Goal: Information Seeking & Learning: Learn about a topic

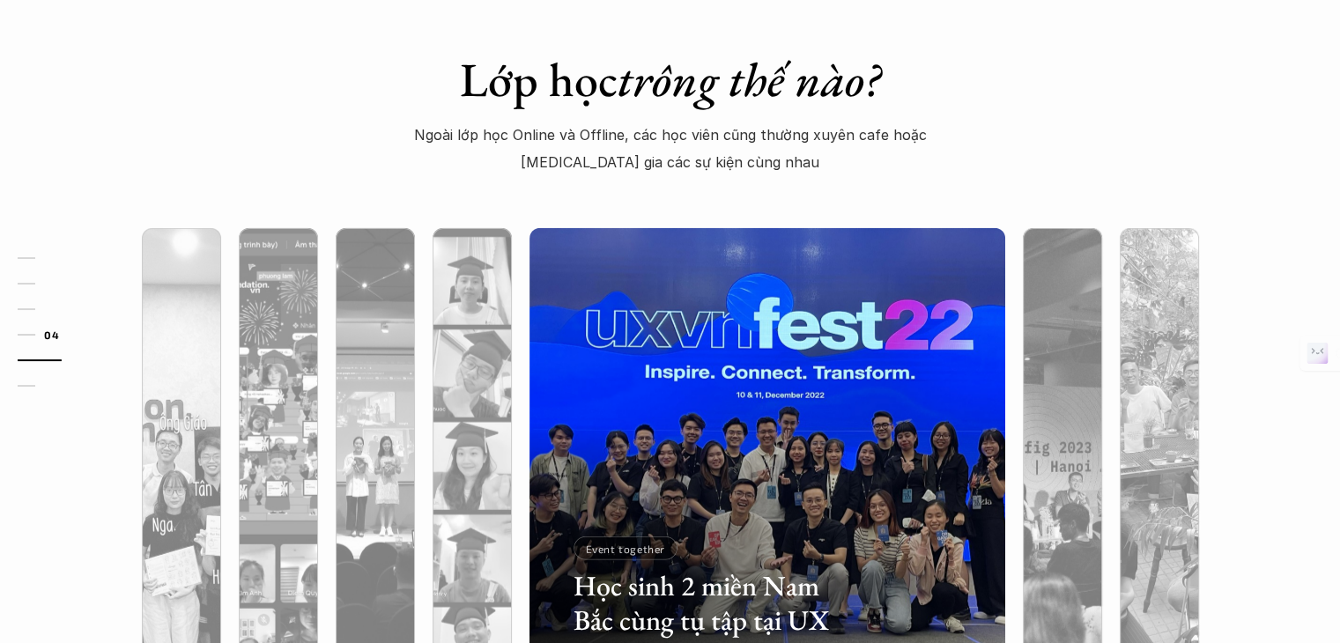
scroll to position [4697, 0]
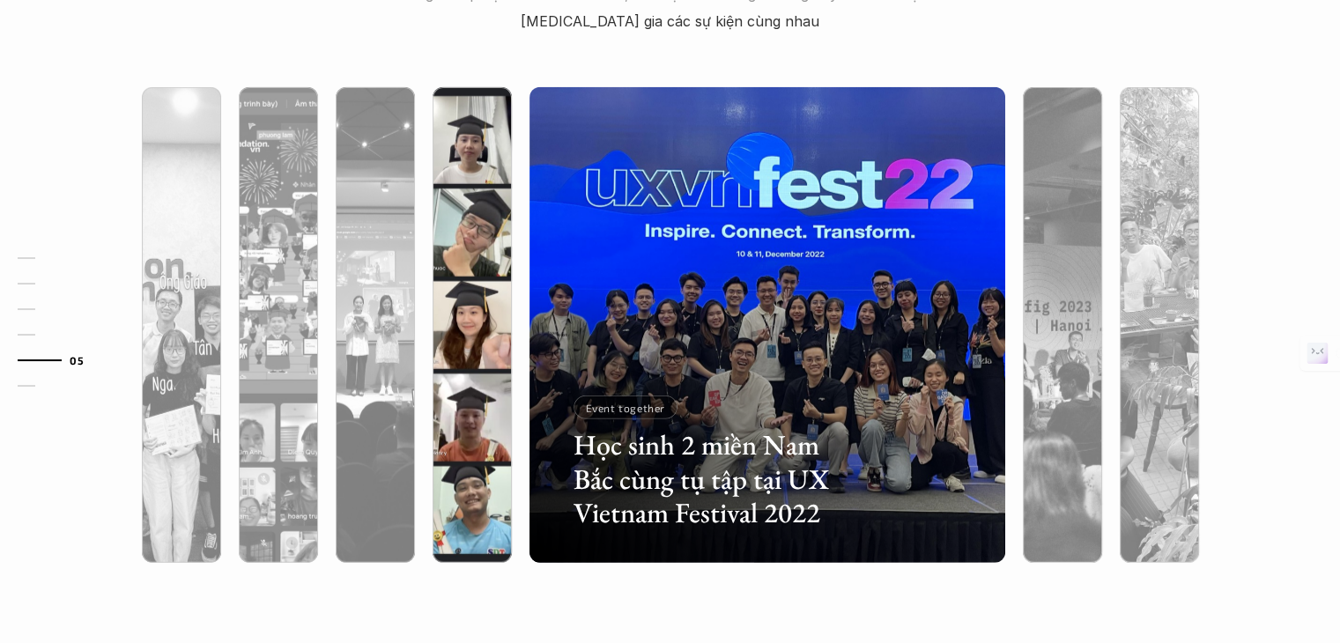
click at [463, 351] on div at bounding box center [471, 419] width 79 height 287
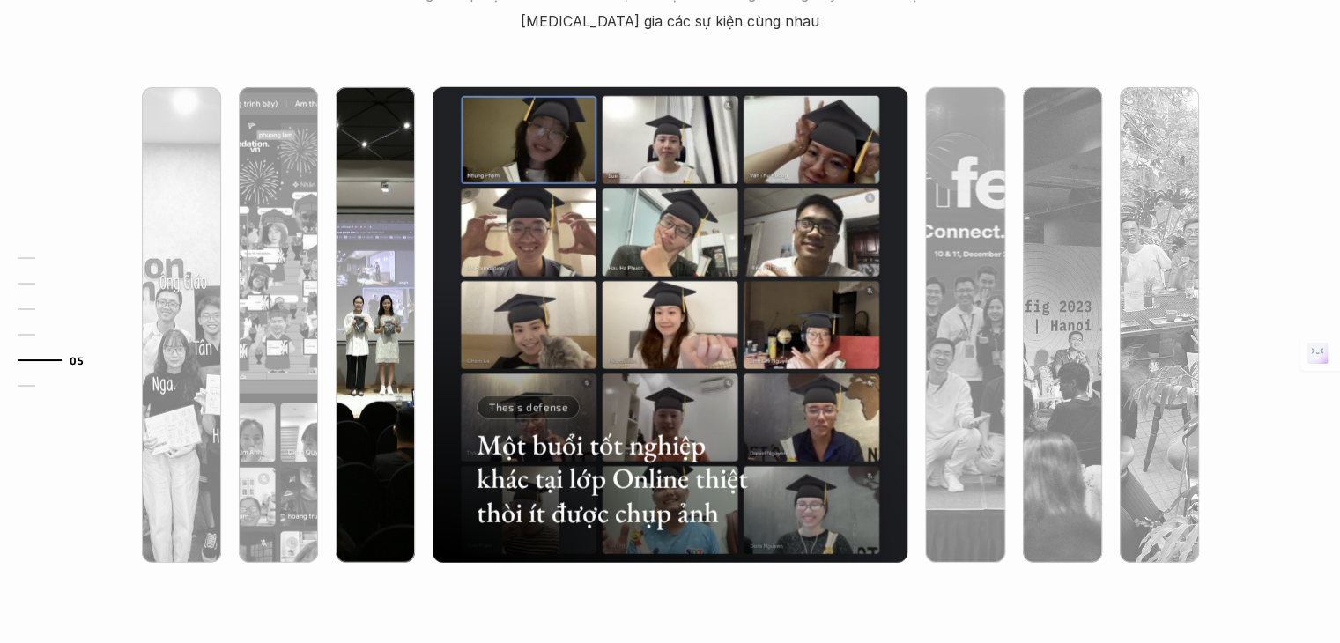
click at [407, 336] on div at bounding box center [375, 419] width 79 height 287
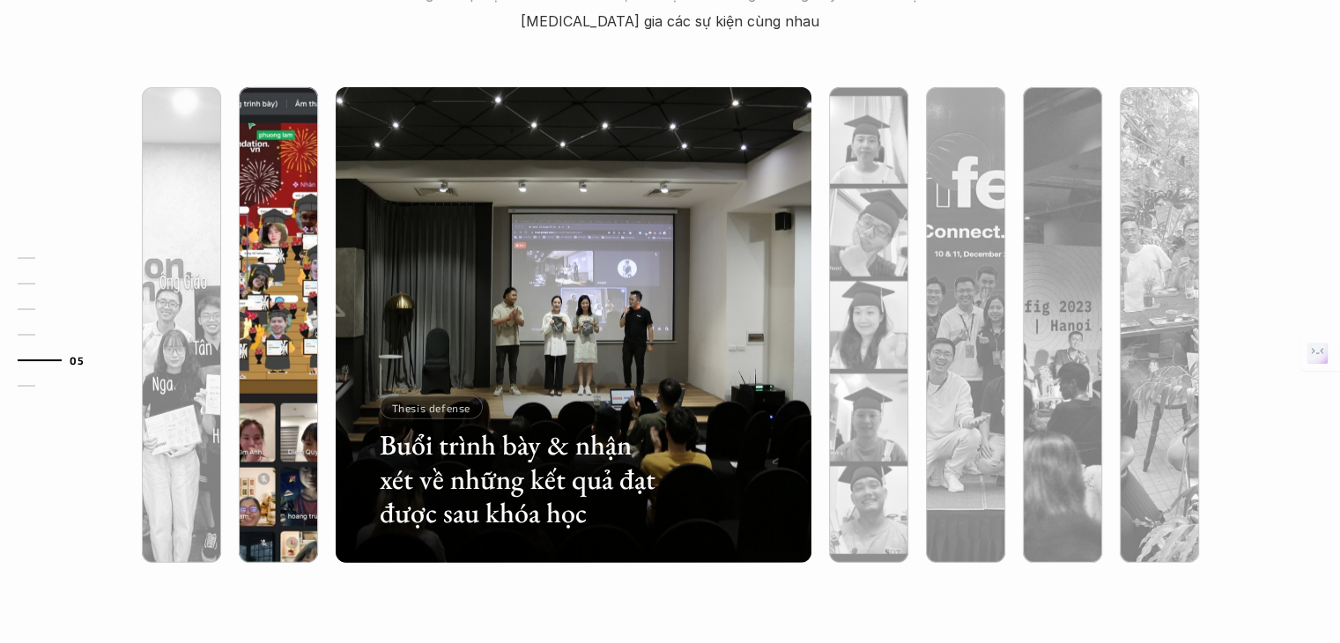
click at [301, 328] on div at bounding box center [278, 419] width 79 height 287
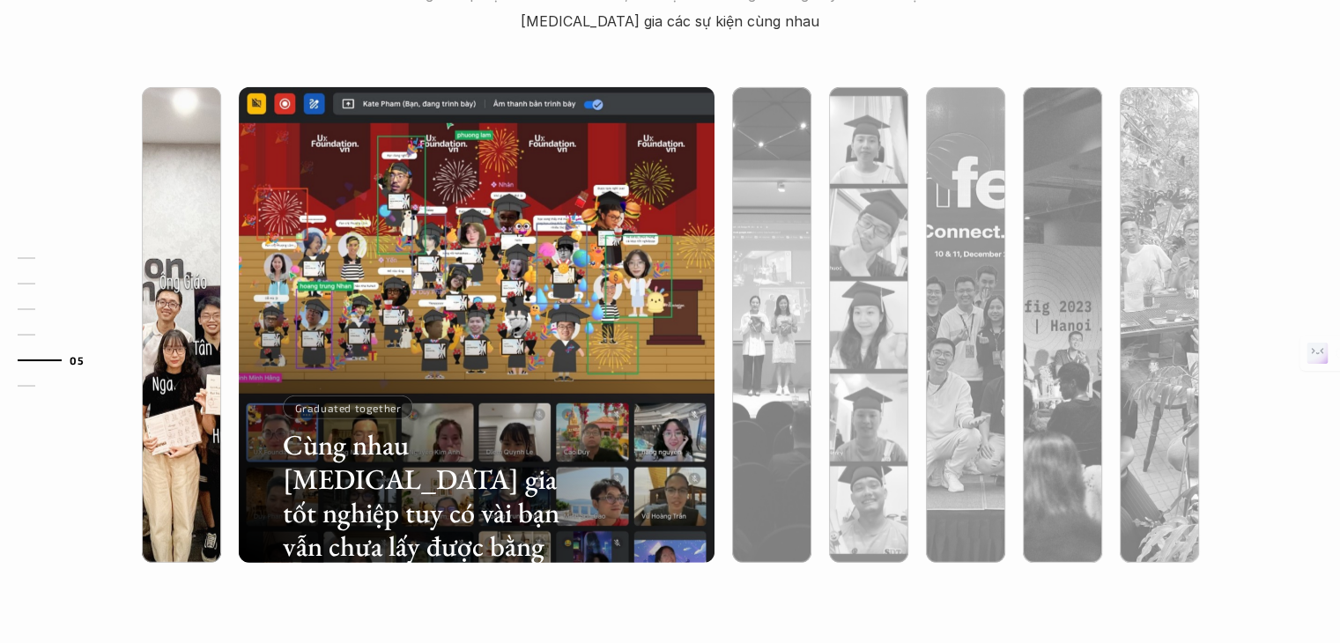
click at [203, 329] on div at bounding box center [181, 419] width 79 height 287
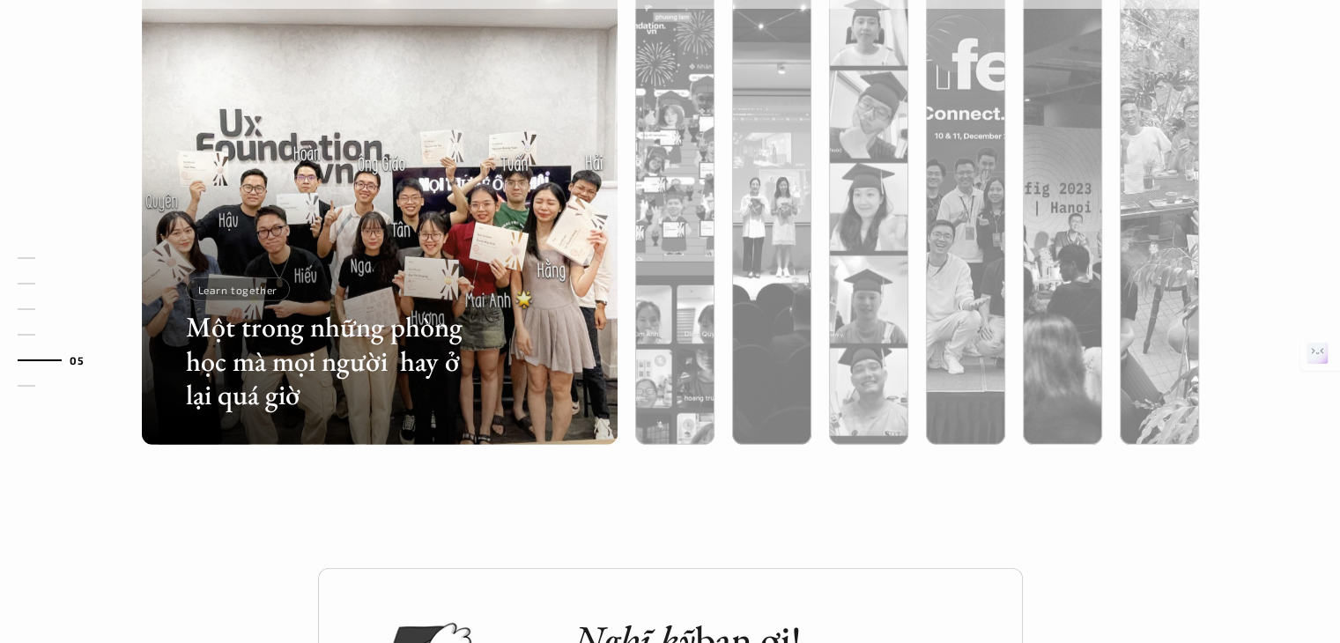
scroll to position [4814, 0]
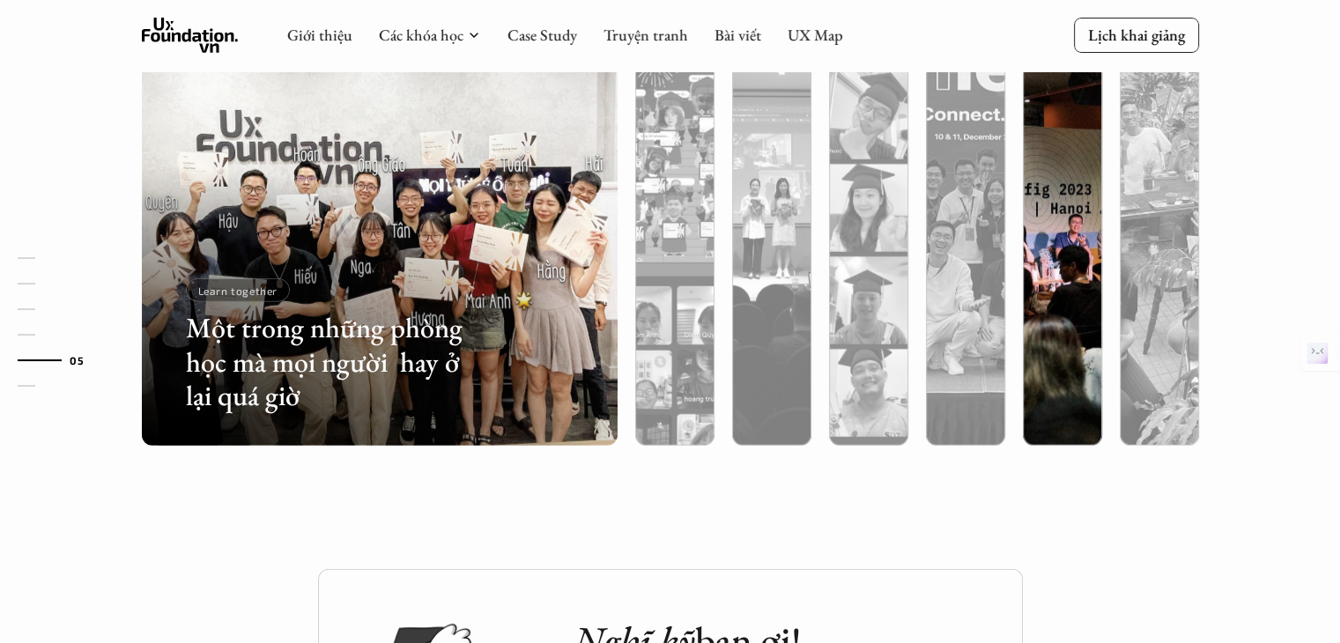
click at [1070, 331] on div at bounding box center [1209, 342] width 284 height 128
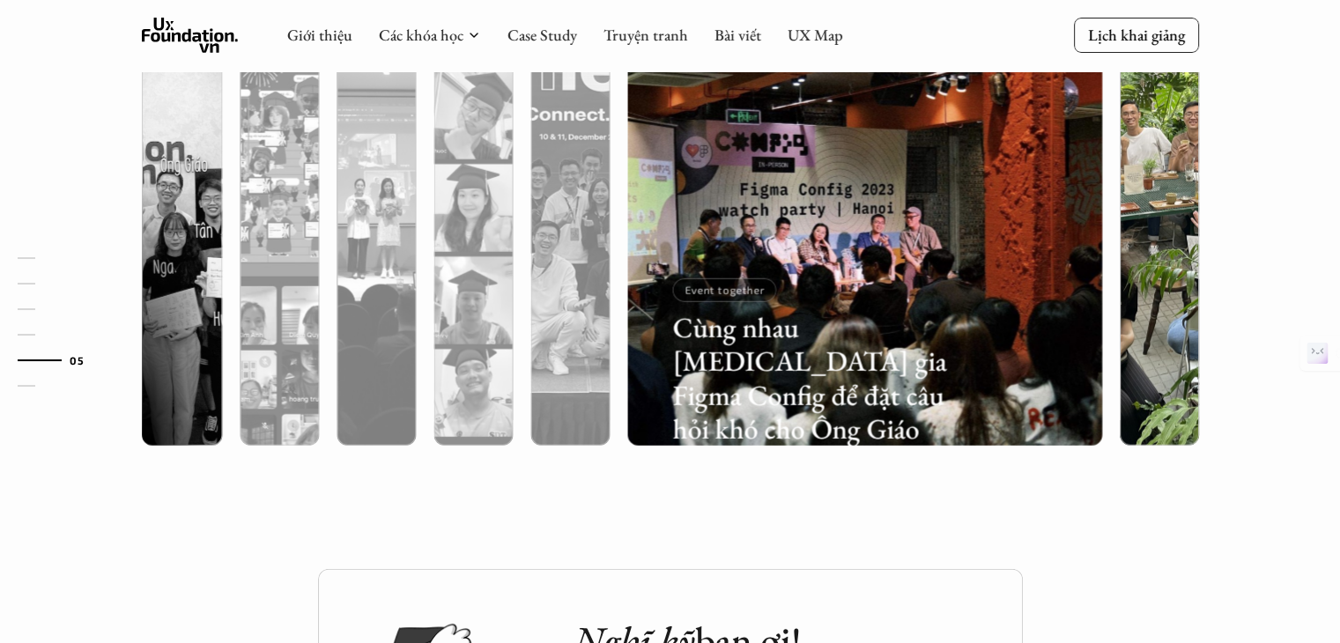
click at [1136, 350] on div at bounding box center [1159, 302] width 79 height 287
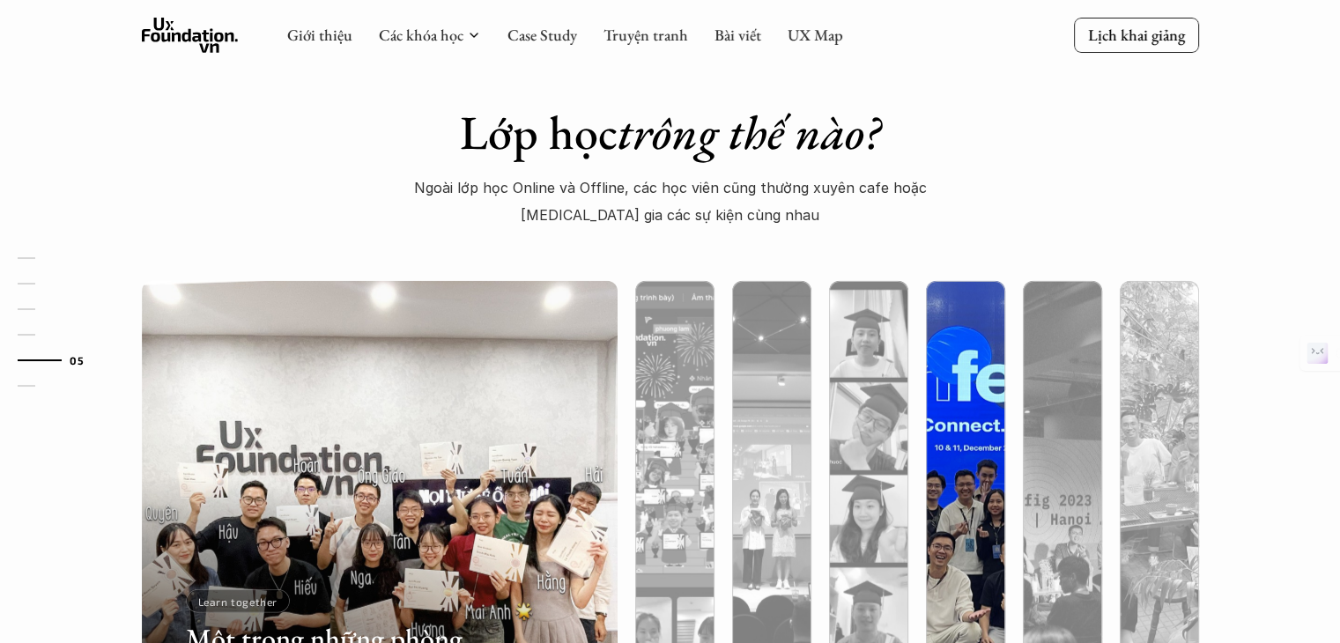
scroll to position [4461, 0]
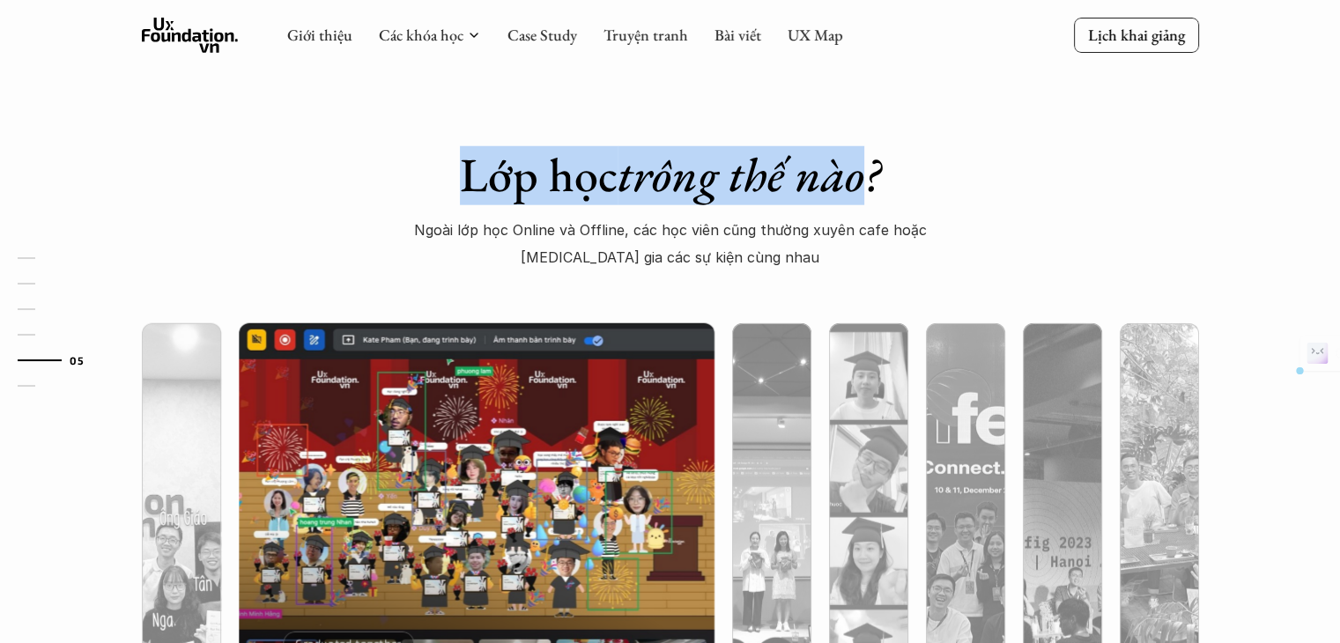
drag, startPoint x: 462, startPoint y: 179, endPoint x: 927, endPoint y: 203, distance: 465.7
click at [866, 202] on h1 "Lớp học trông thế nào?" at bounding box center [670, 174] width 615 height 57
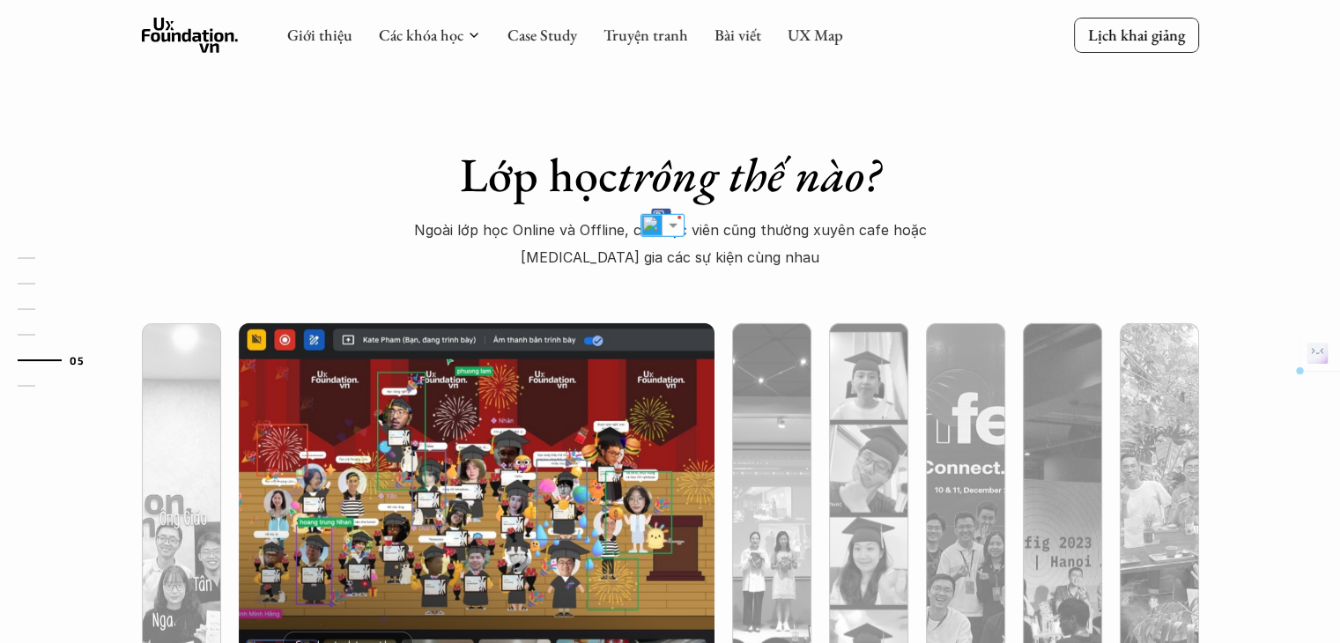
click at [936, 202] on h1 "Lớp học trông thế nào?" at bounding box center [670, 174] width 615 height 57
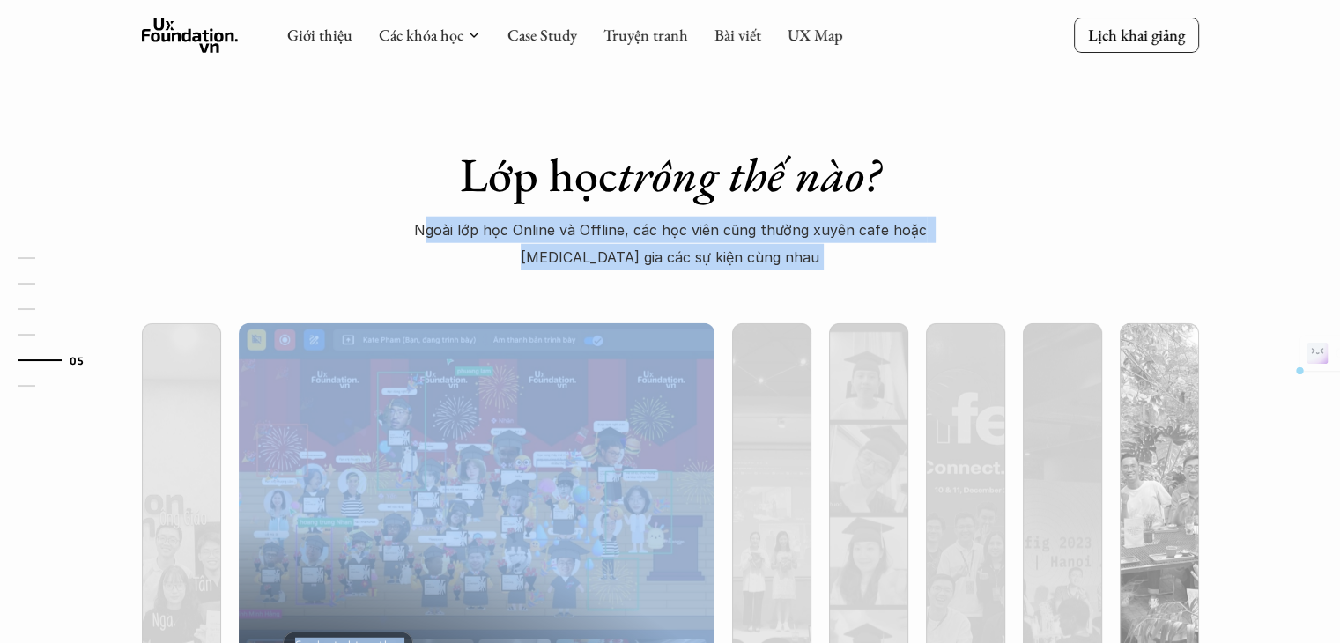
drag, startPoint x: 427, startPoint y: 240, endPoint x: 1073, endPoint y: 220, distance: 646.0
click at [1074, 219] on div "Lớp học trông thế nào? Ngoài lớp học Online và Offline, các học viên cũng thườn…" at bounding box center [670, 490] width 1340 height 865
click at [936, 251] on p "Ngoài lớp học Online và Offline, các học viên cũng thường xuyên cafe hoặc [MEDI…" at bounding box center [671, 244] width 536 height 54
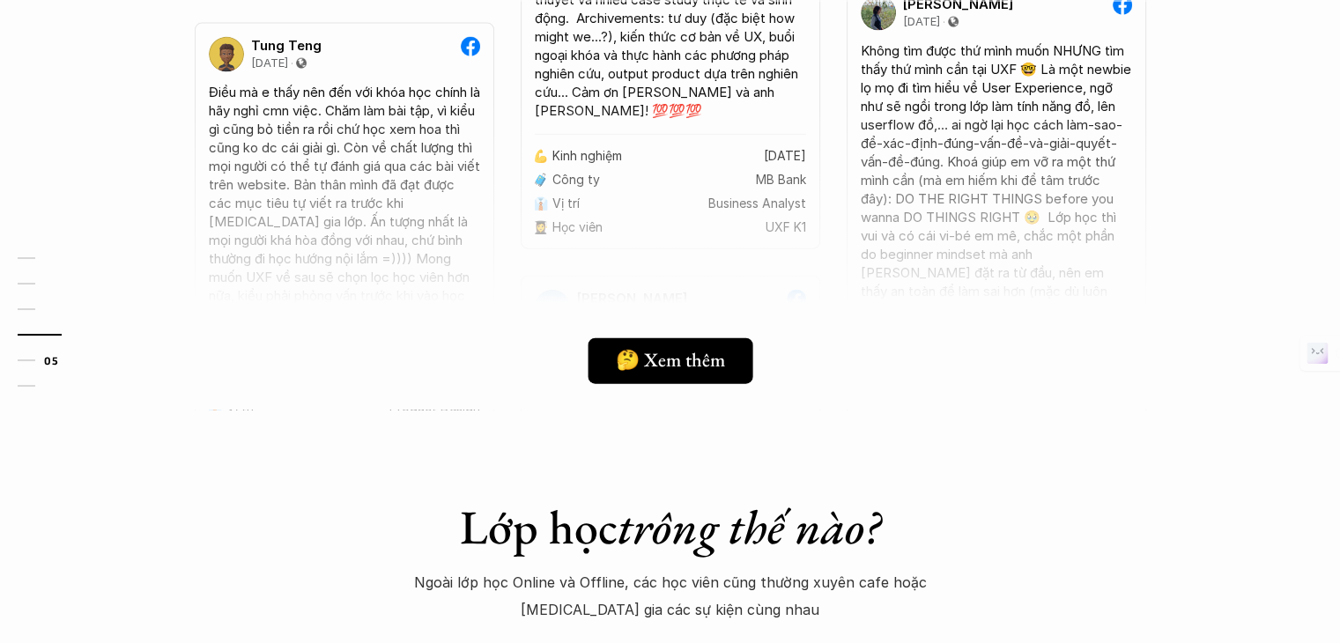
scroll to position [4696, 0]
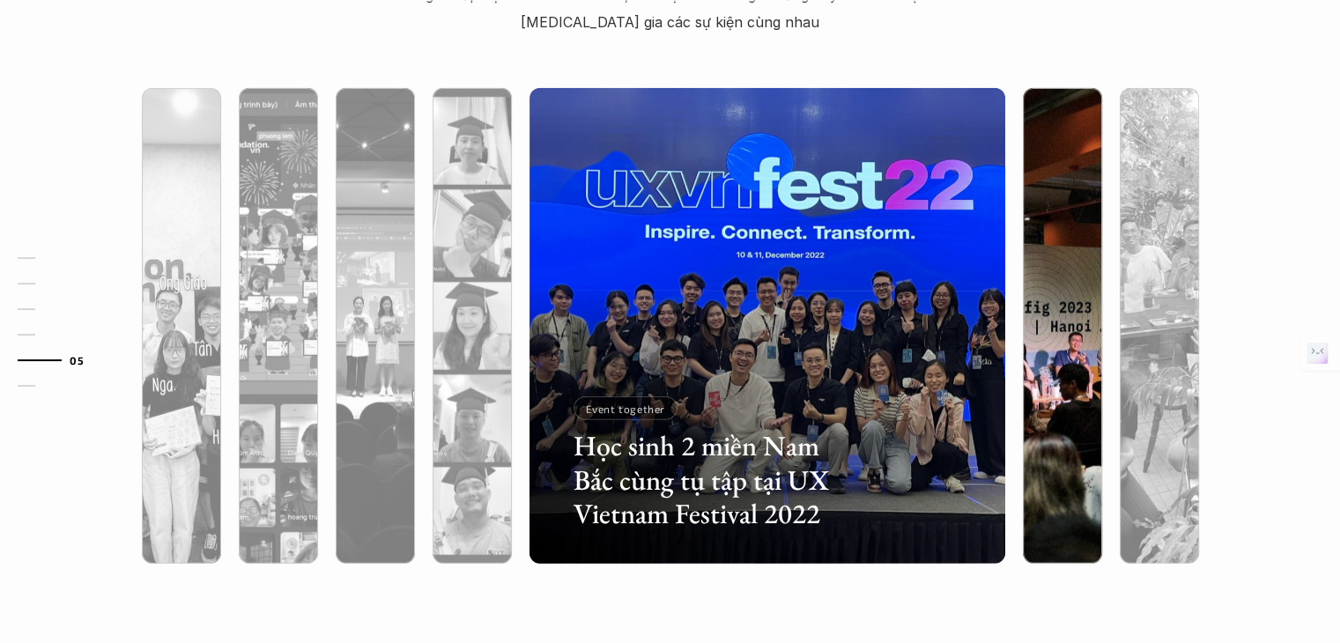
click at [1103, 395] on div at bounding box center [1062, 326] width 97 height 476
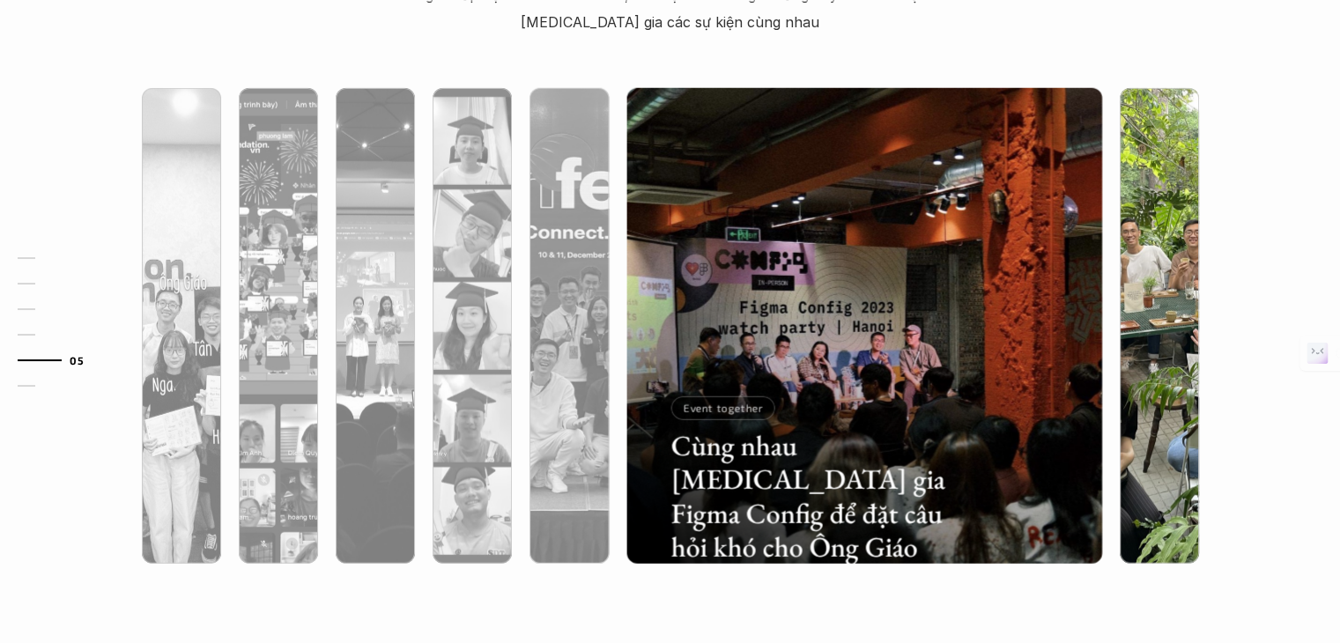
click at [1129, 394] on div at bounding box center [1159, 420] width 79 height 287
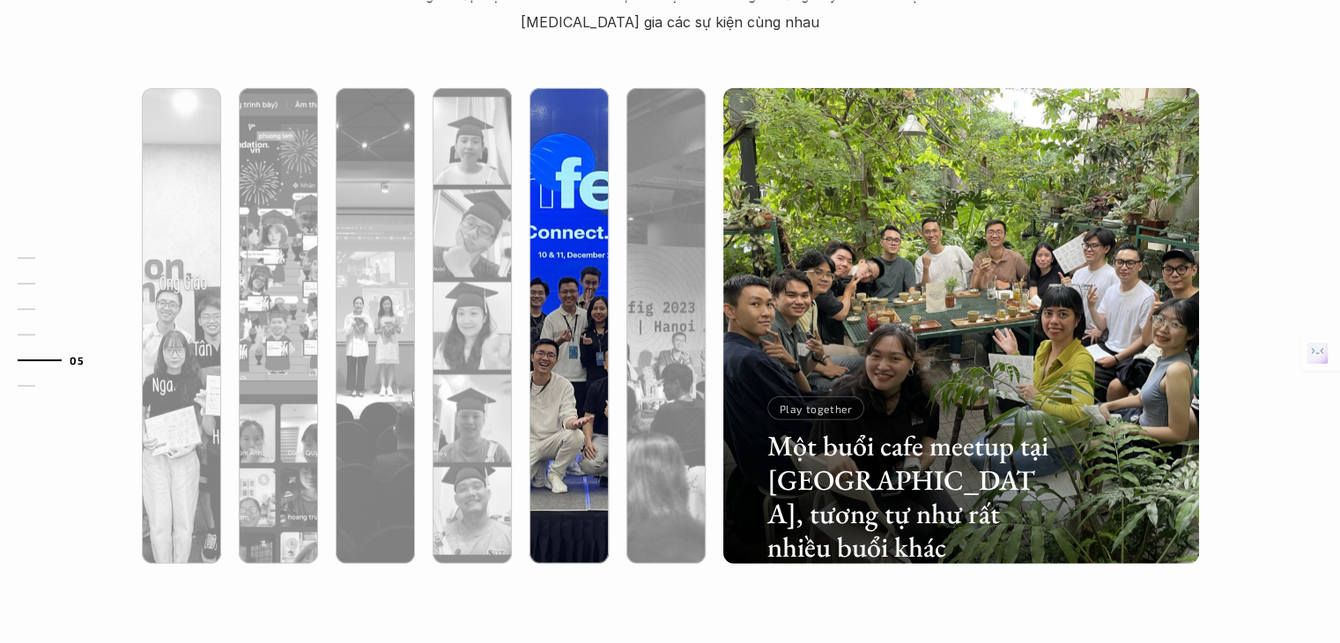
click at [595, 393] on div at bounding box center [568, 420] width 79 height 287
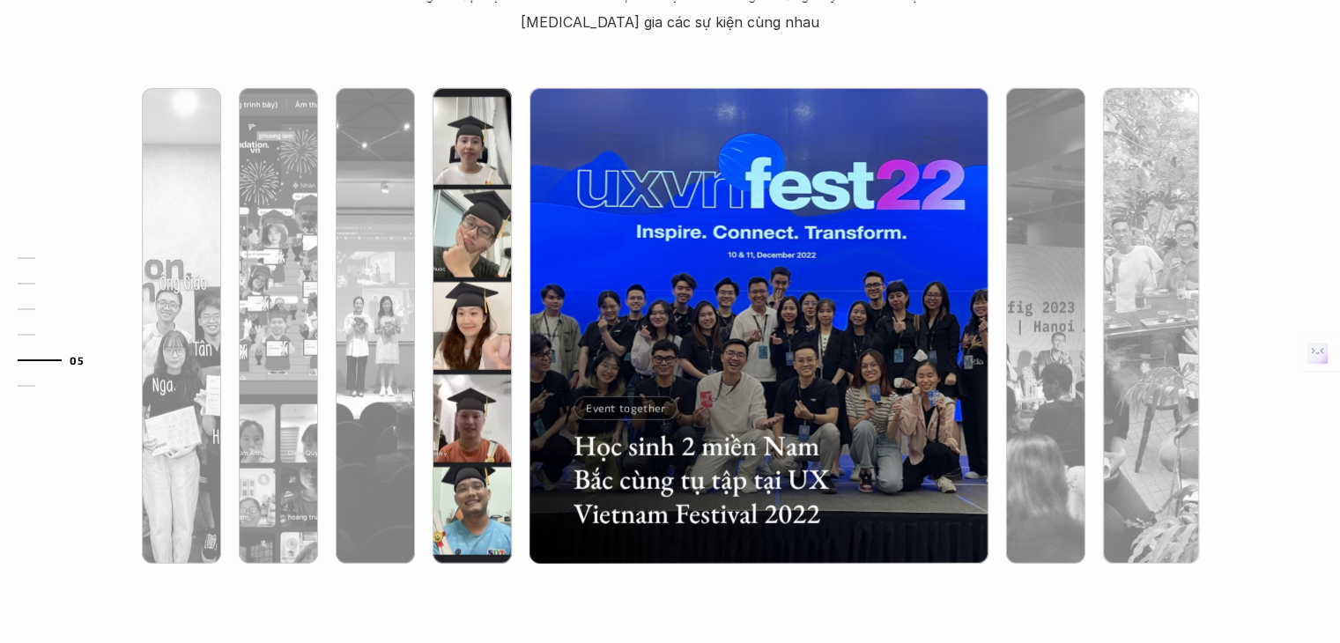
click at [504, 388] on div at bounding box center [471, 420] width 79 height 287
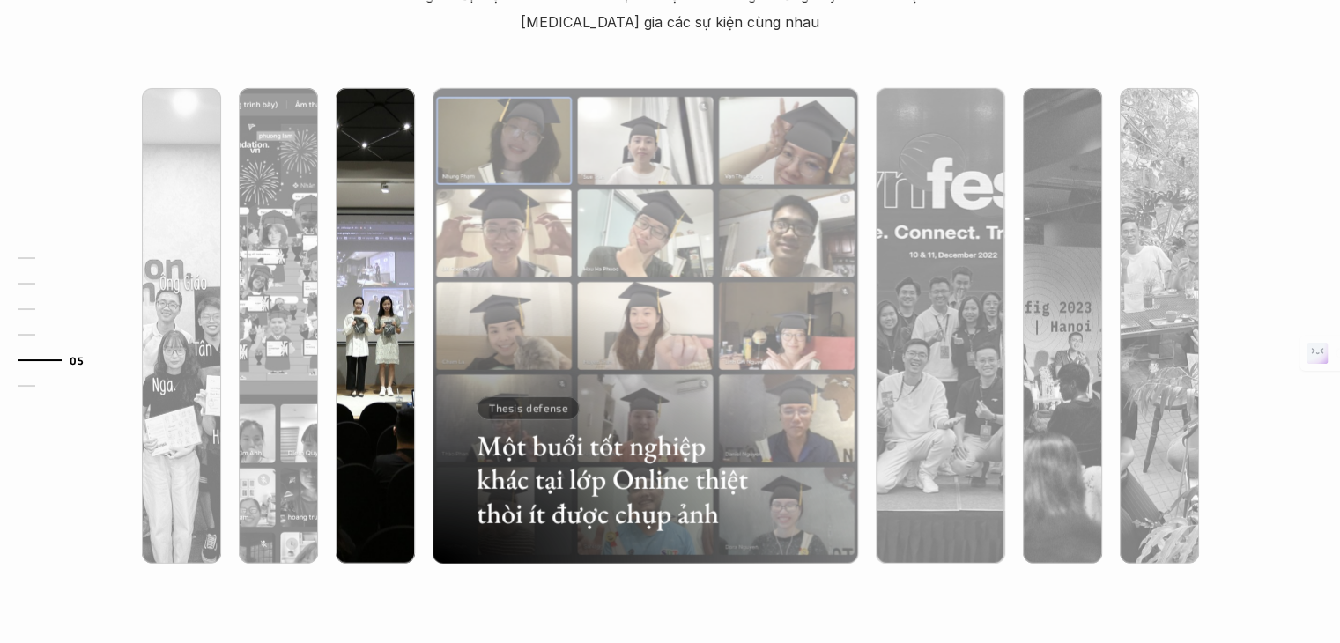
click at [374, 399] on div at bounding box center [375, 420] width 79 height 287
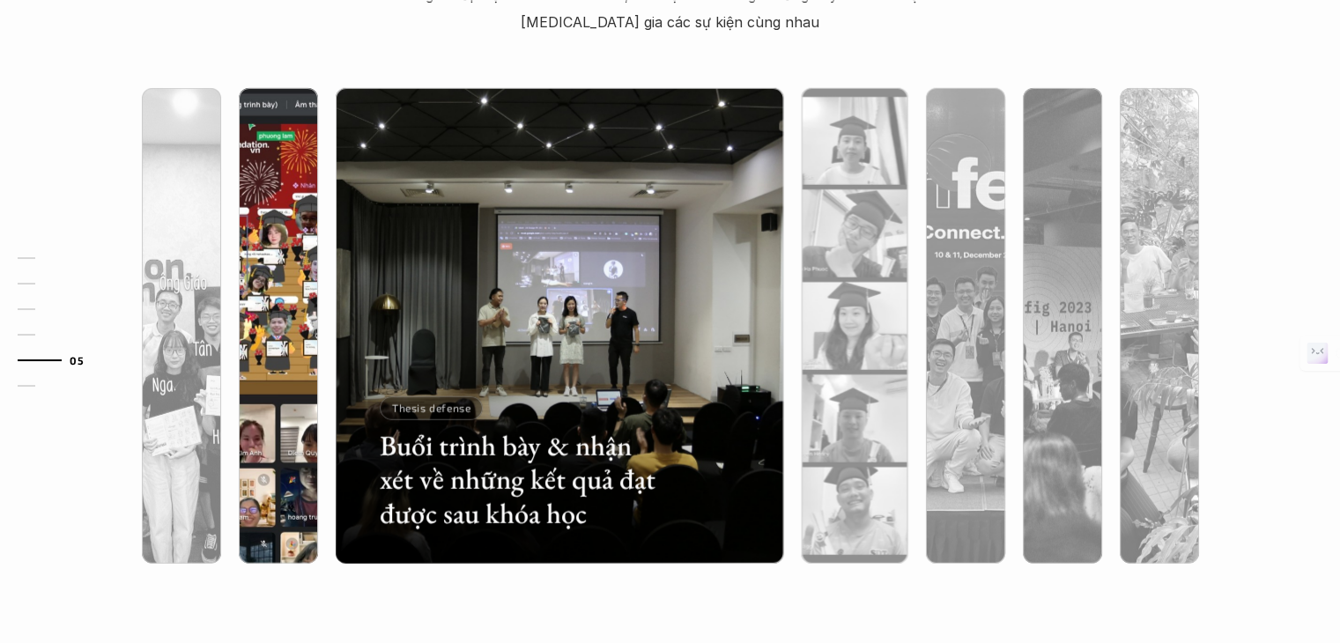
click at [258, 397] on div at bounding box center [278, 420] width 79 height 287
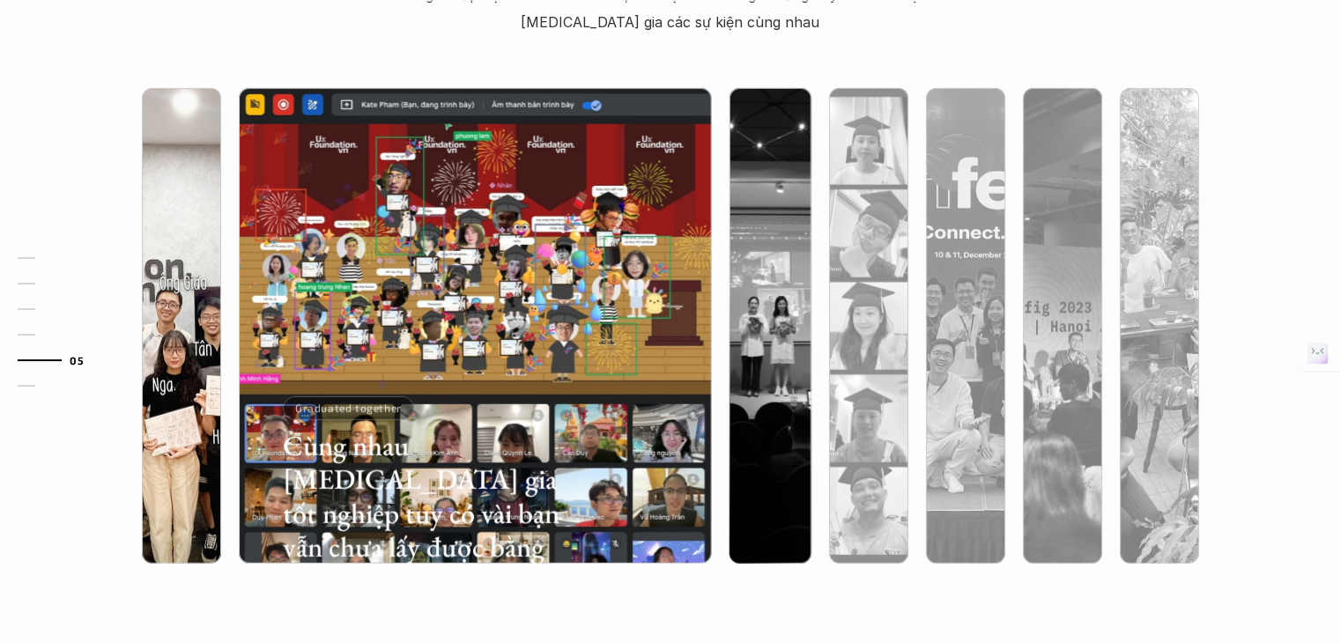
click at [211, 401] on div at bounding box center [328, 460] width 284 height 128
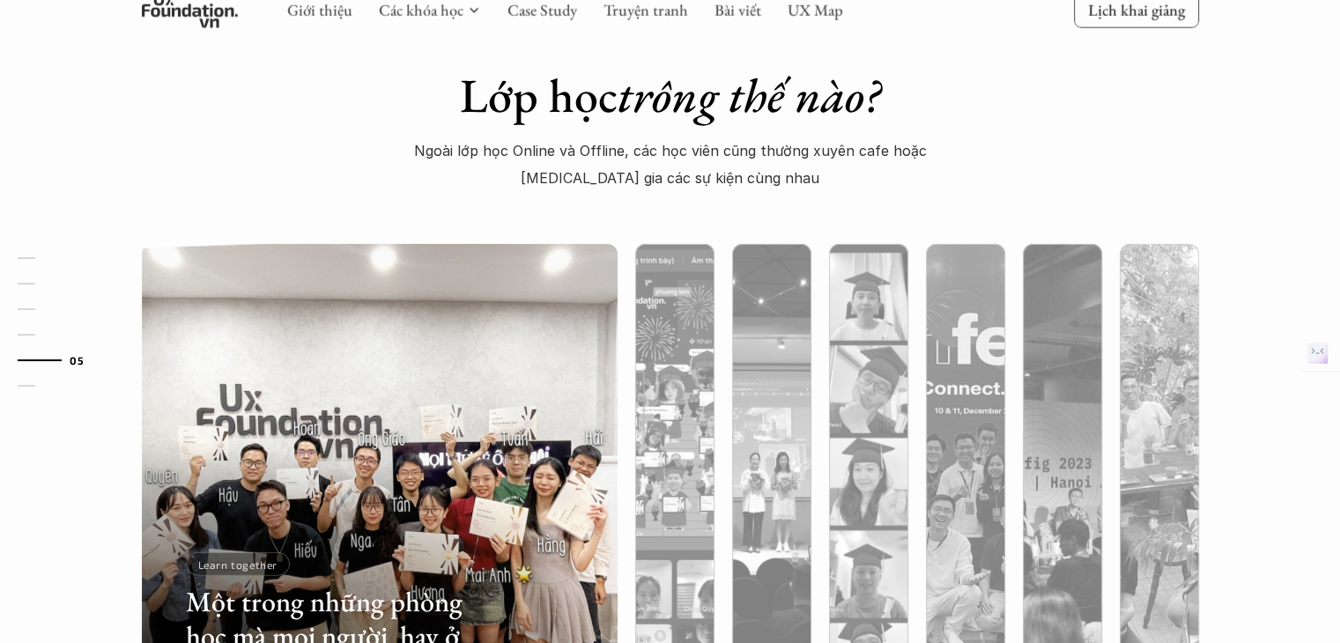
scroll to position [4461, 0]
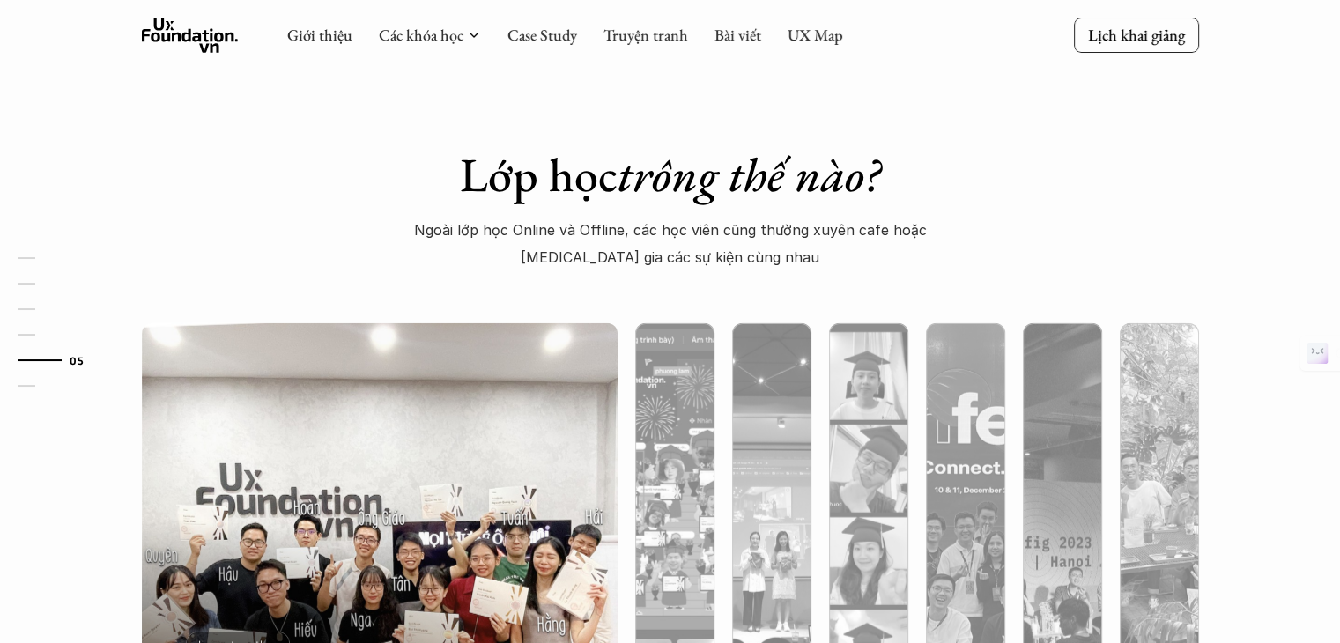
click at [509, 388] on img at bounding box center [379, 561] width 484 height 476
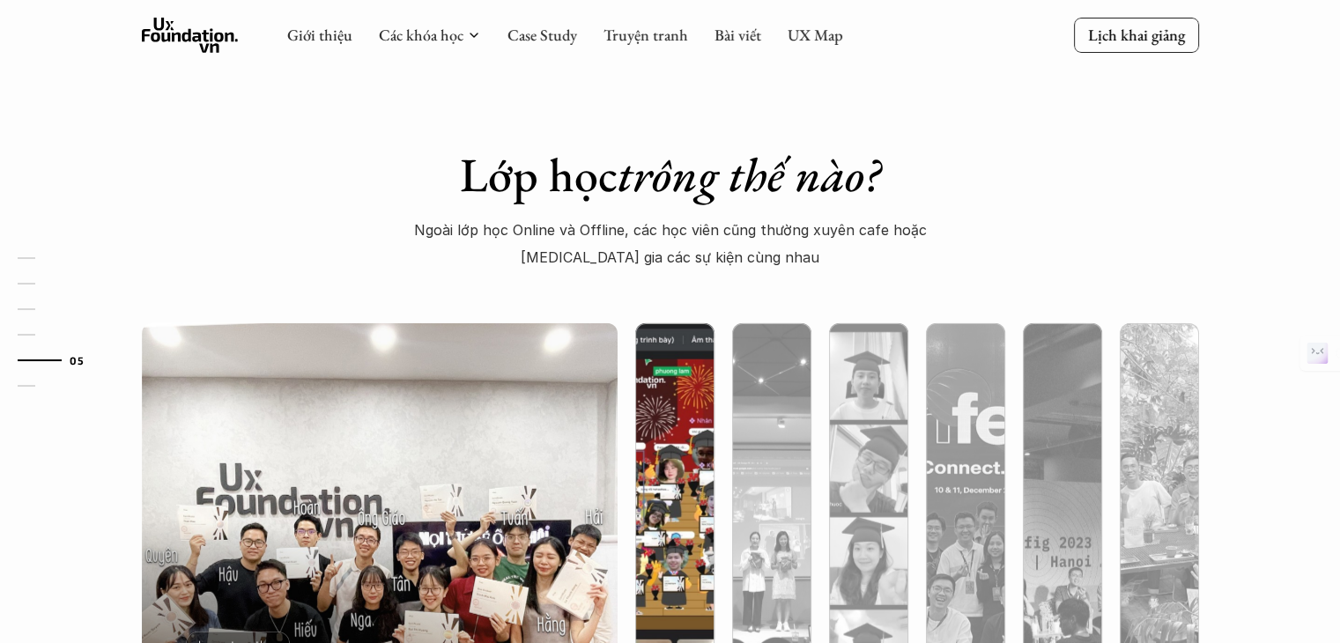
click at [650, 447] on img at bounding box center [674, 561] width 484 height 476
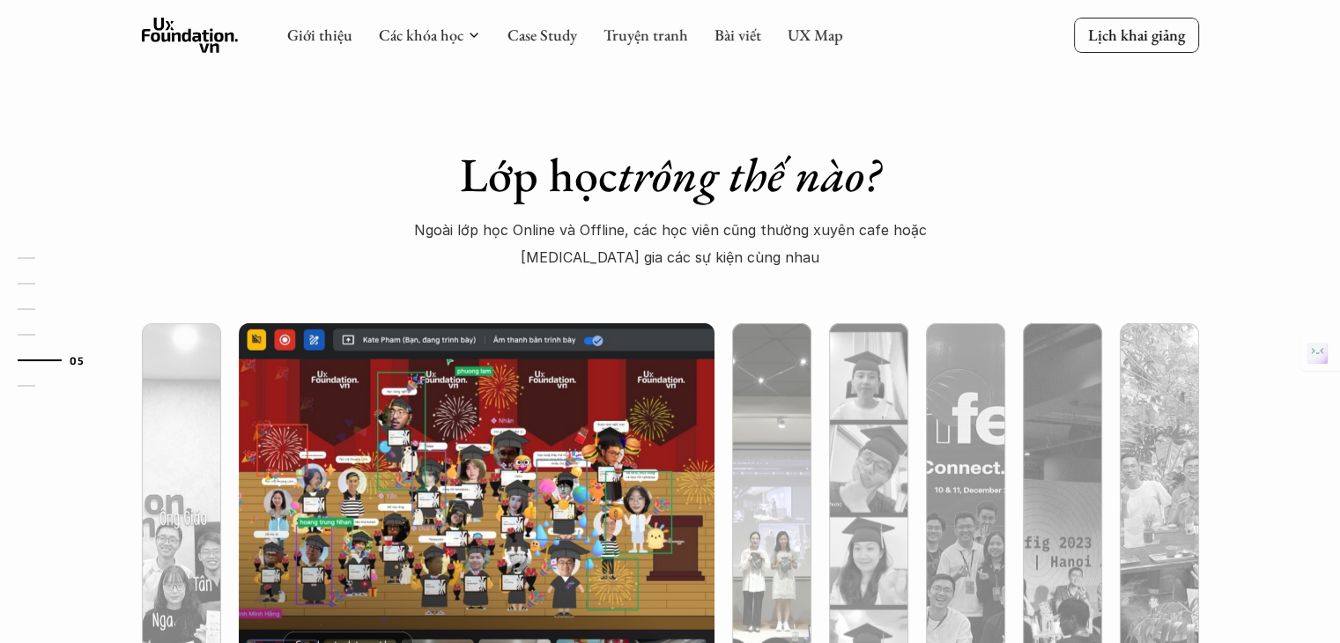
click at [750, 450] on img at bounding box center [771, 561] width 484 height 476
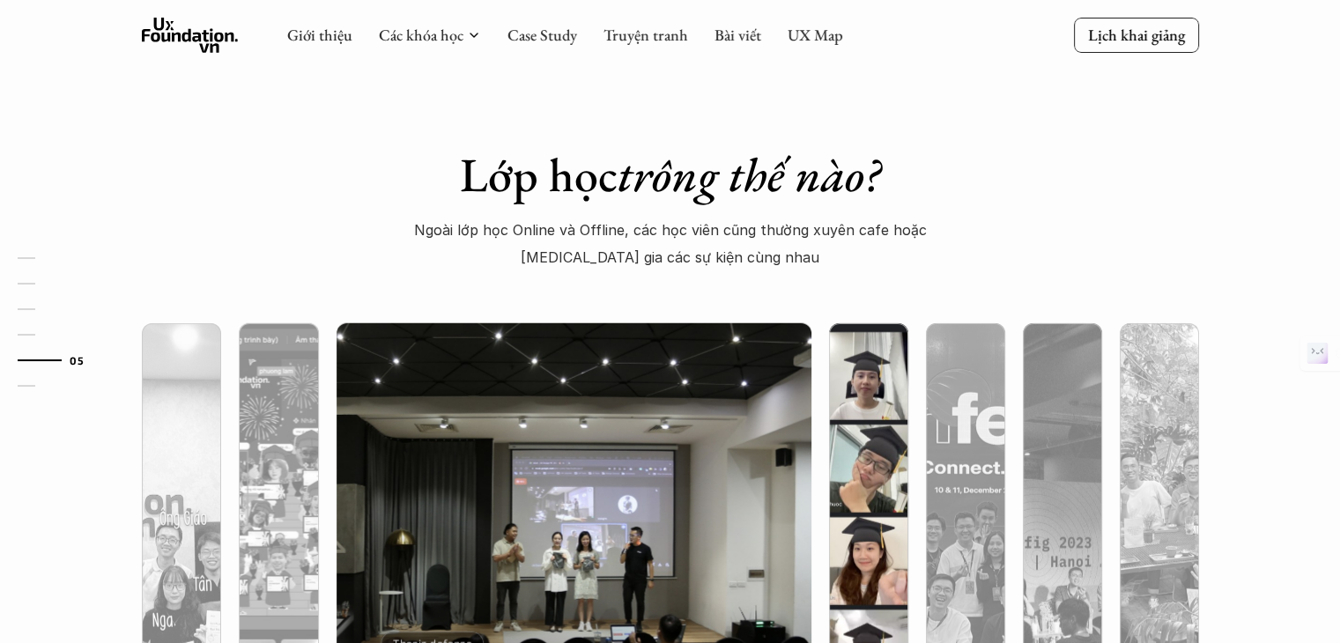
click at [839, 457] on img at bounding box center [868, 561] width 484 height 476
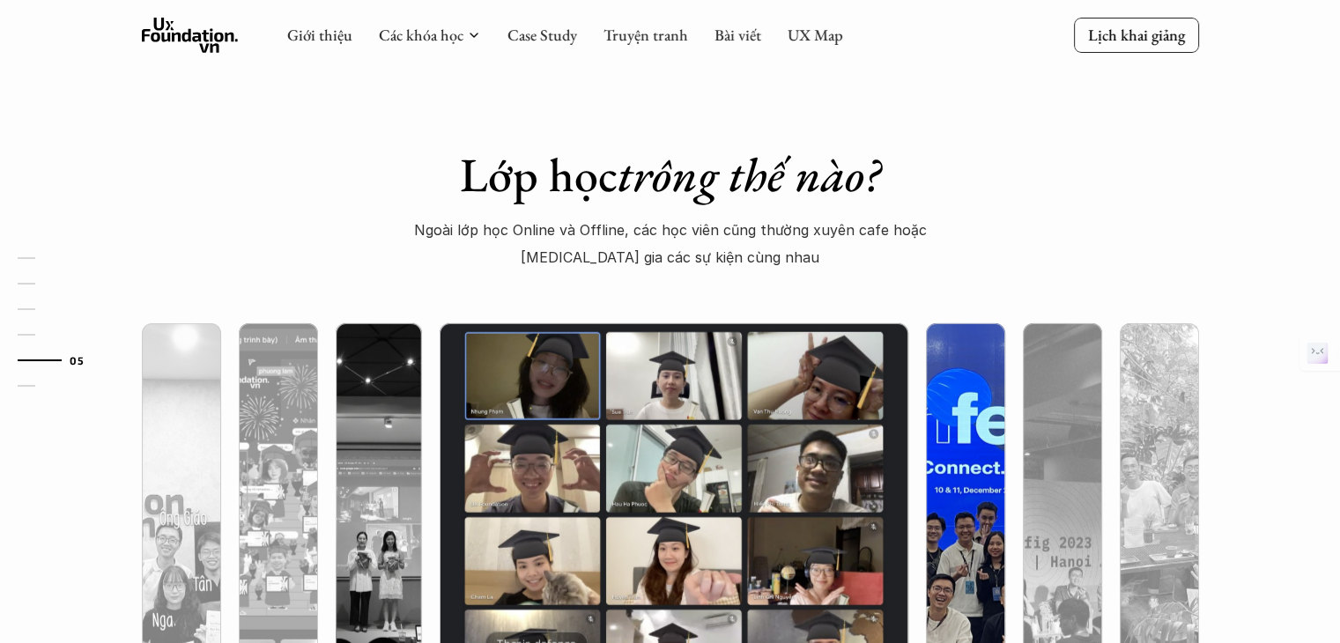
click at [937, 459] on img at bounding box center [965, 561] width 484 height 476
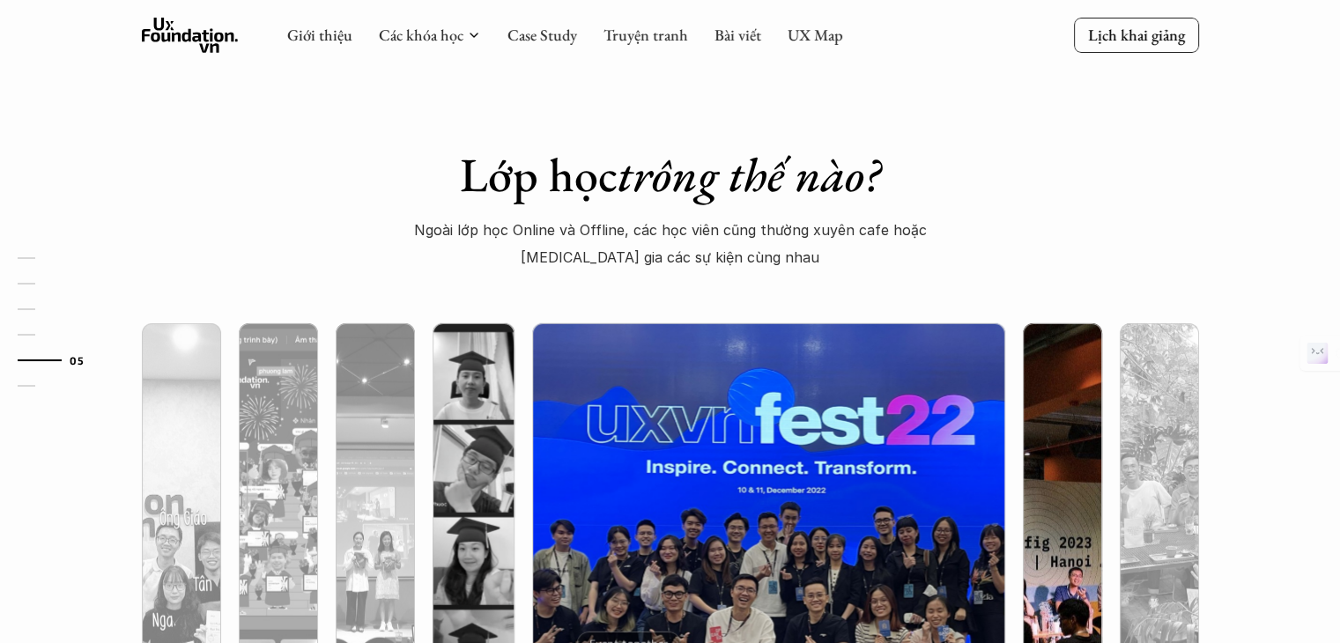
click at [1036, 461] on img at bounding box center [1062, 561] width 484 height 476
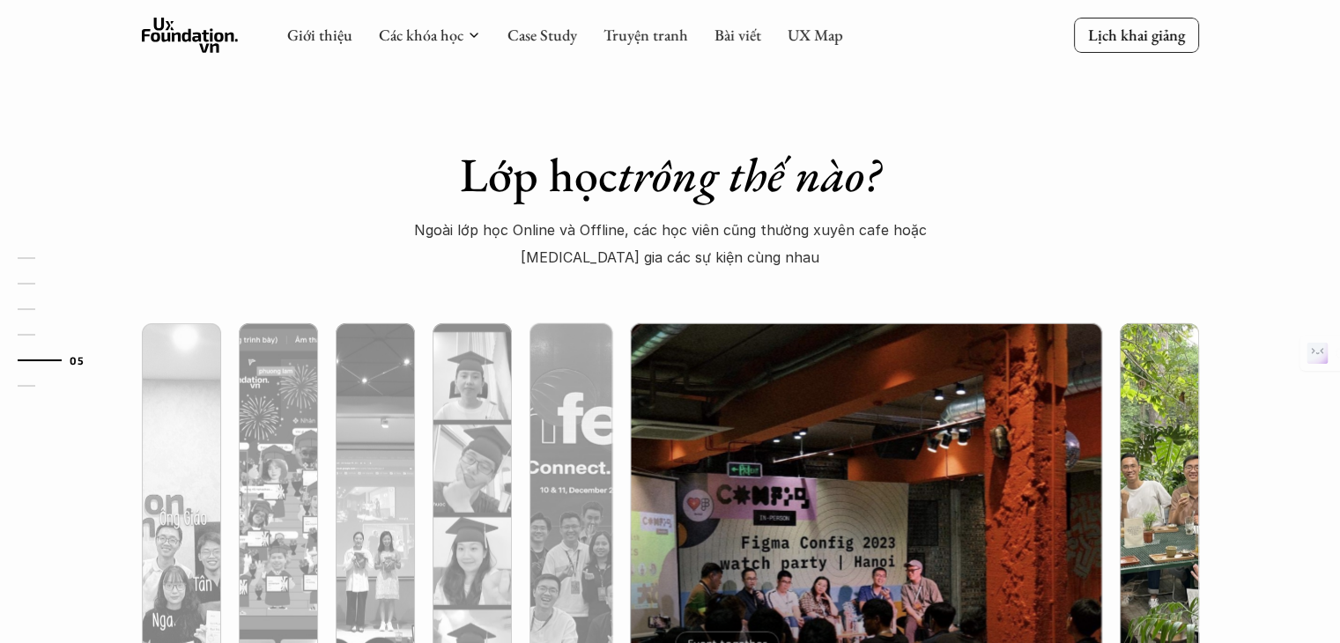
click at [1112, 451] on div at bounding box center [1159, 561] width 97 height 476
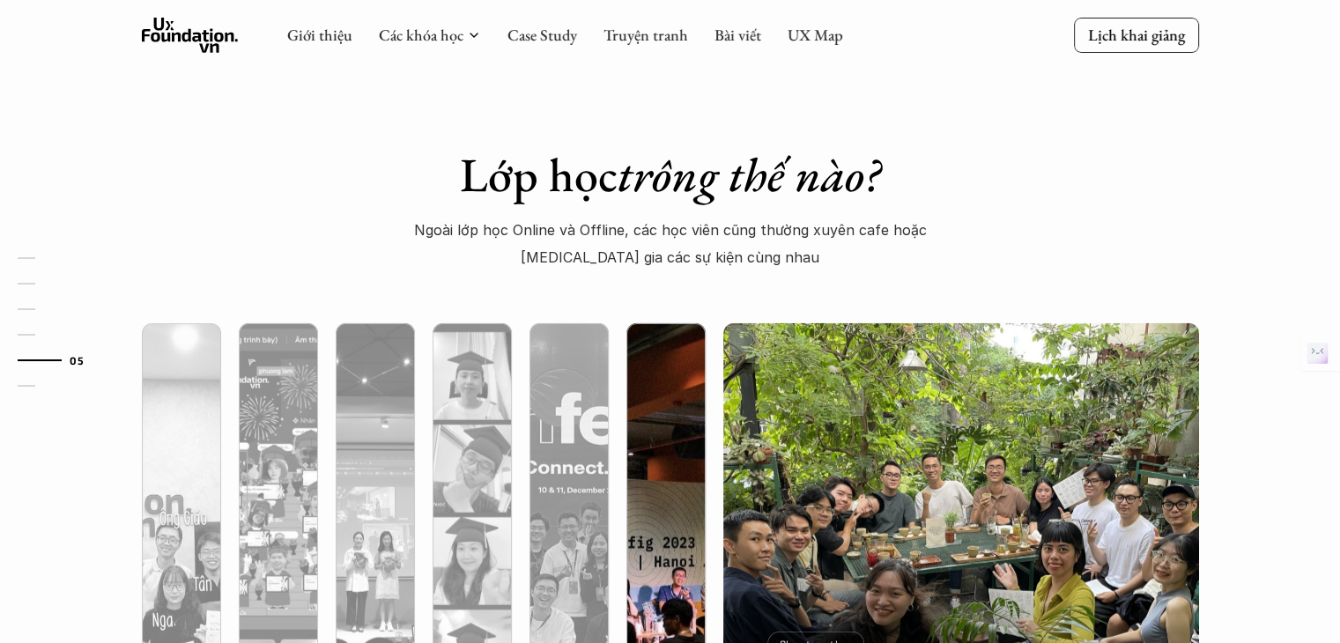
click at [743, 480] on img at bounding box center [961, 561] width 484 height 476
click at [999, 235] on div "Lớp học trông thế nào? Ngoài lớp học Online và Offline, các học viên cũng thườn…" at bounding box center [670, 208] width 661 height 125
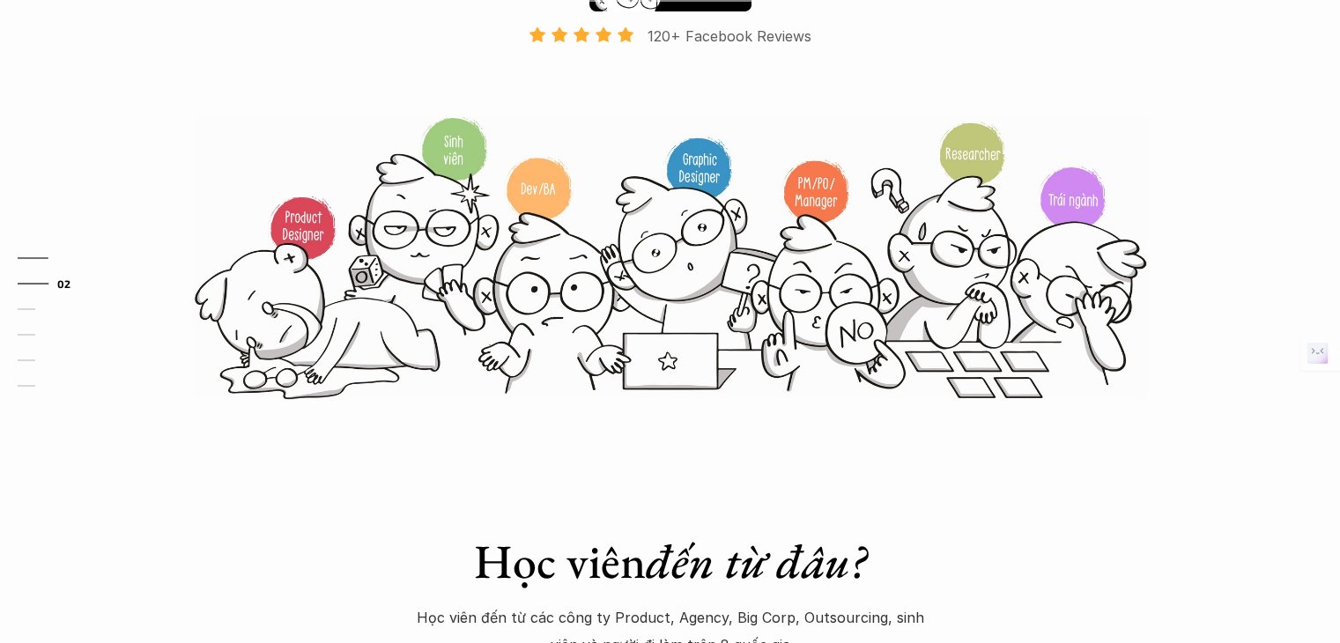
scroll to position [408, 0]
